Goal: Information Seeking & Learning: Learn about a topic

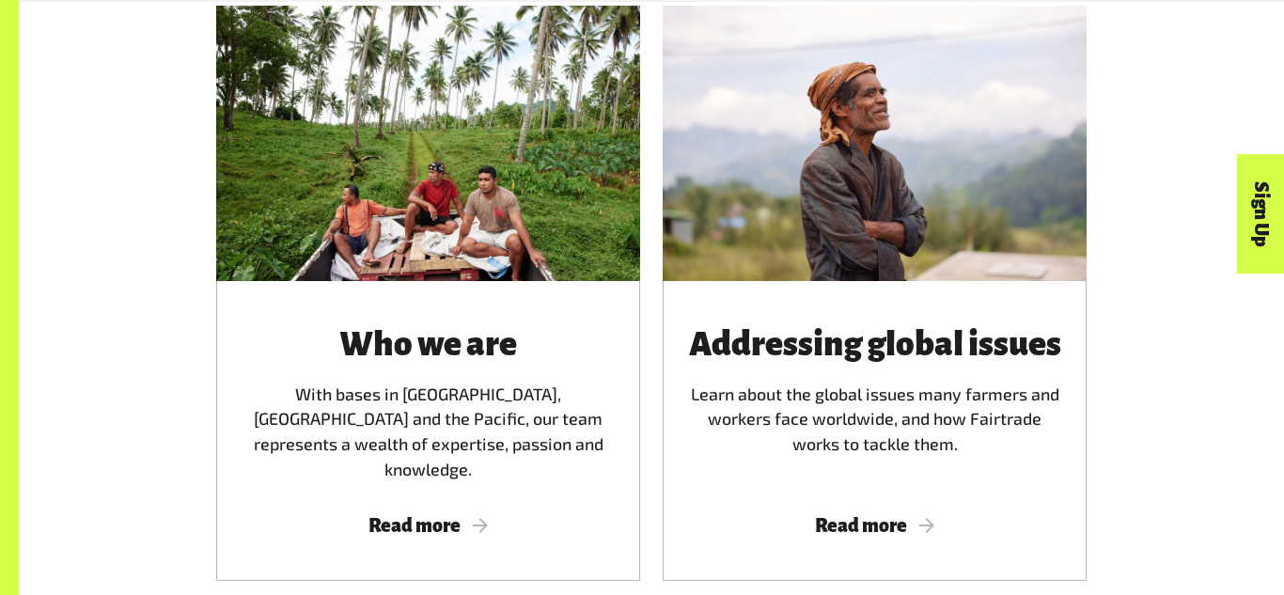
scroll to position [2874, 0]
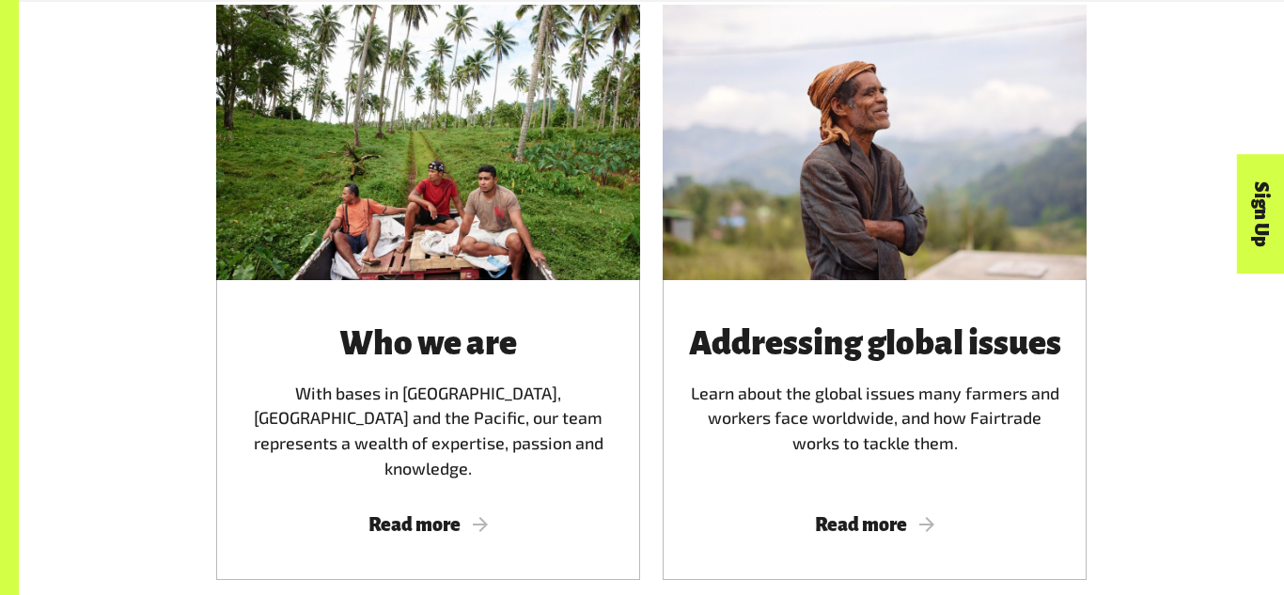
click at [452, 290] on div "Who we are With bases in Australia, New Zealand and the Pacific, our team repre…" at bounding box center [428, 430] width 424 height 301
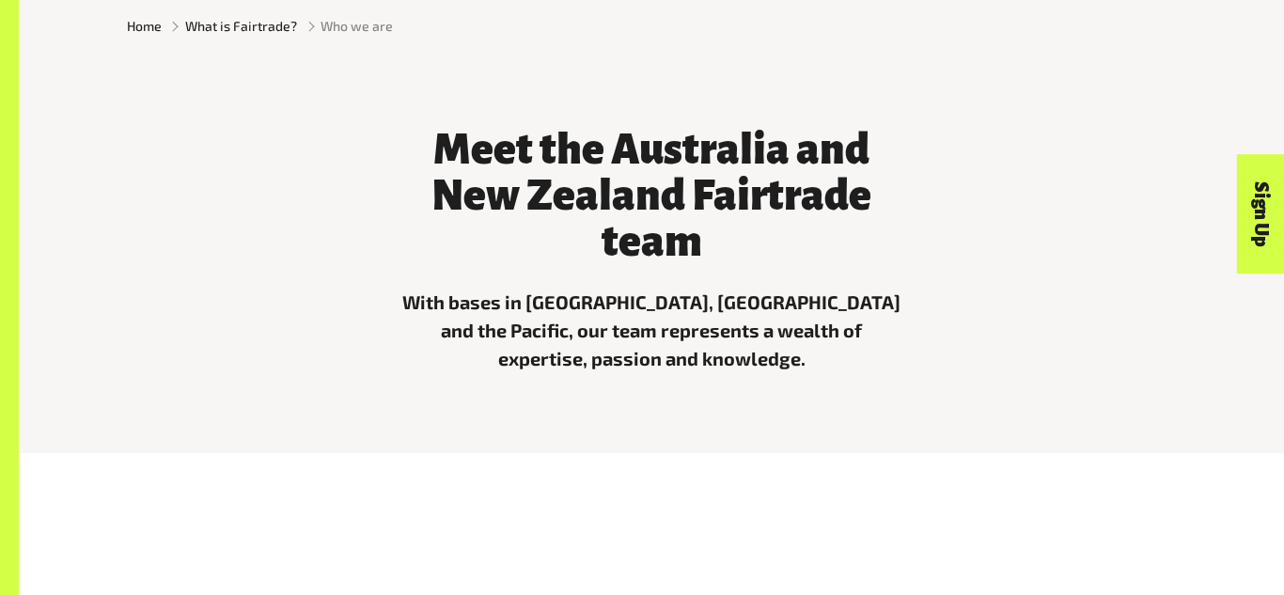
scroll to position [536, 0]
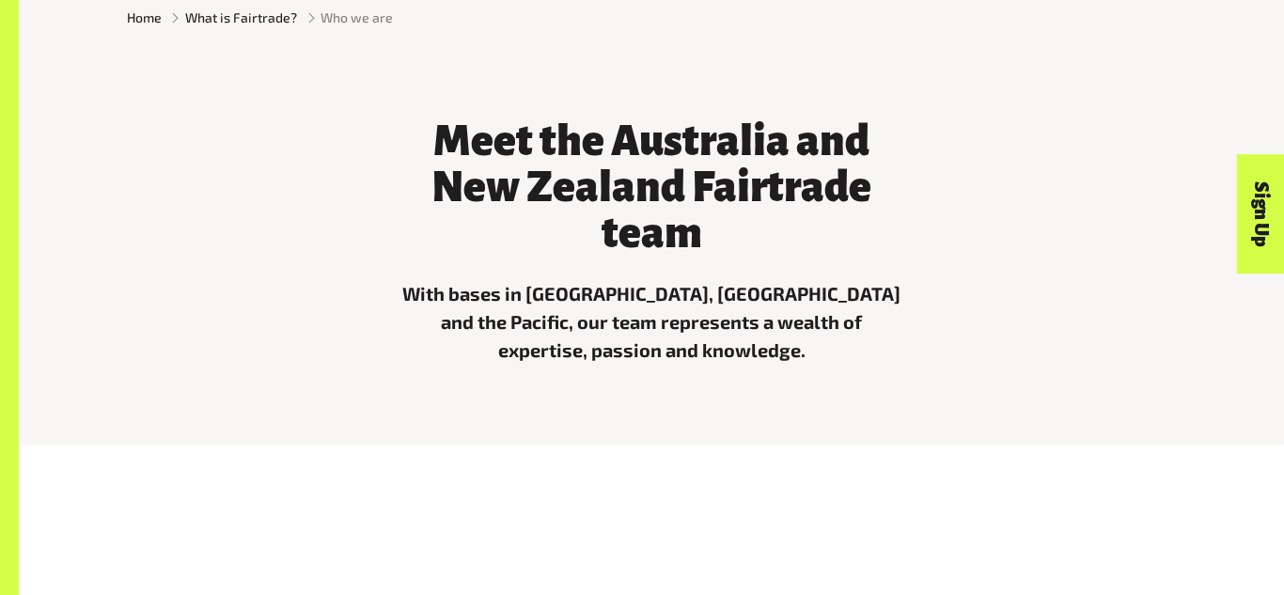
click at [1238, 244] on link "Sign Up" at bounding box center [1261, 213] width 48 height 119
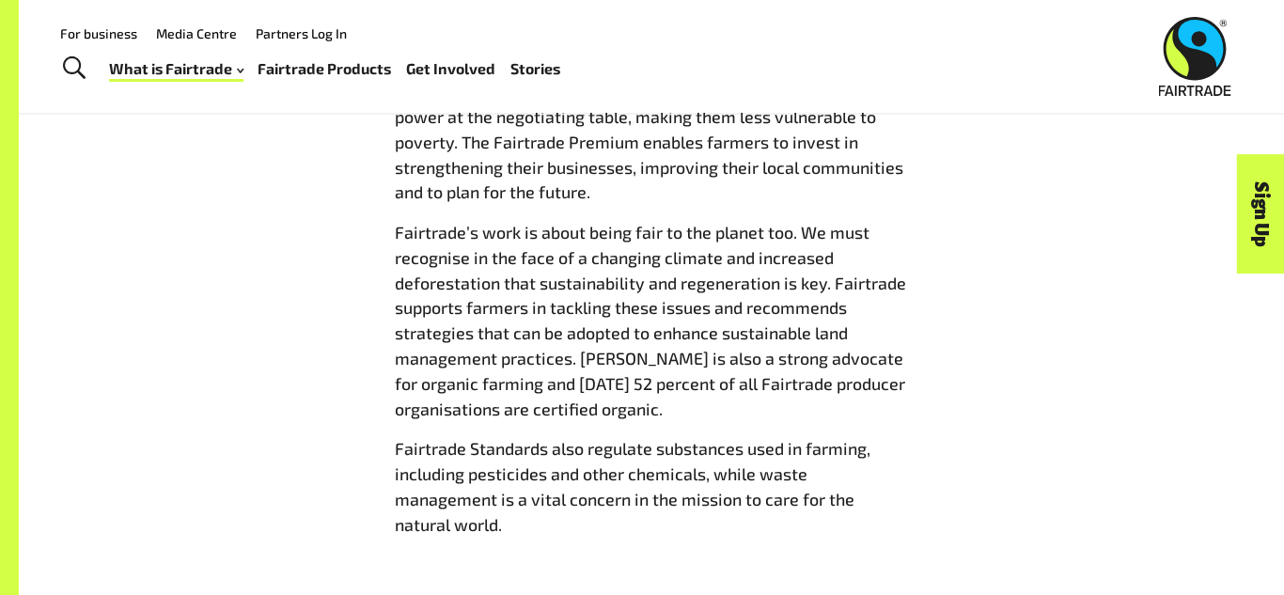
scroll to position [2126, 0]
click at [388, 127] on div "Fairtrade helps people achieve financial security and obtain more power at the …" at bounding box center [652, 313] width 536 height 473
